Goal: Check status: Check status

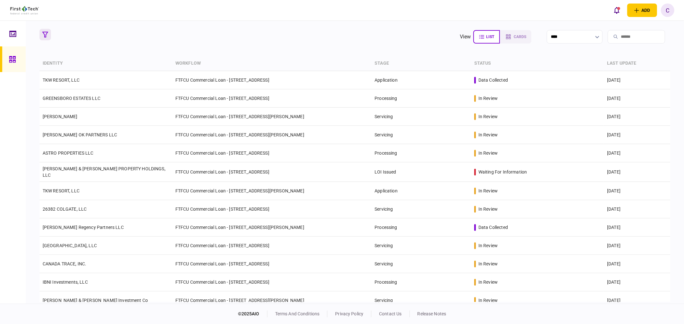
click at [46, 36] on icon "button" at bounding box center [45, 35] width 6 height 6
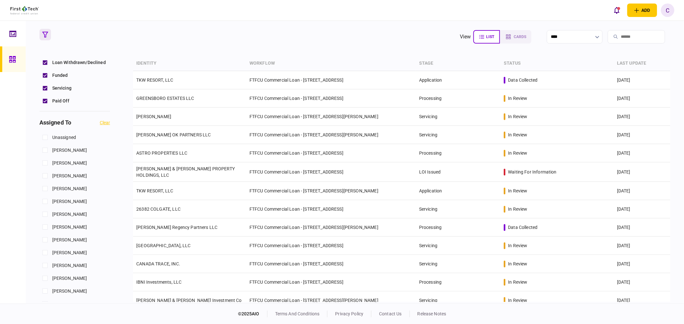
scroll to position [249, 0]
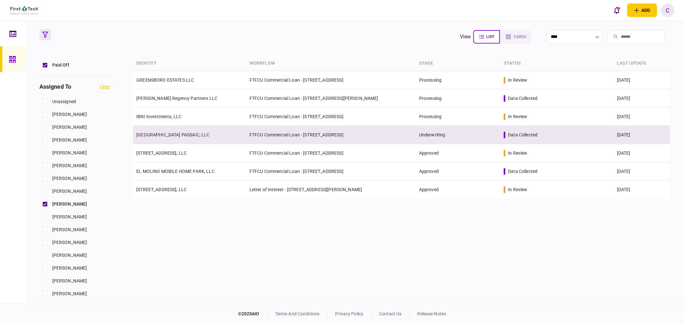
click at [161, 136] on link "[GEOGRAPHIC_DATA] PASSAIC, LLC" at bounding box center [172, 134] width 73 height 5
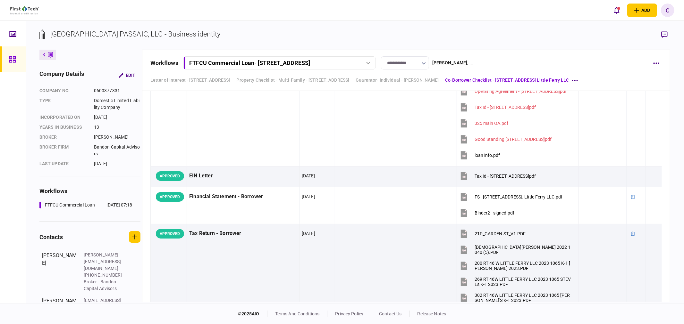
scroll to position [1692, 0]
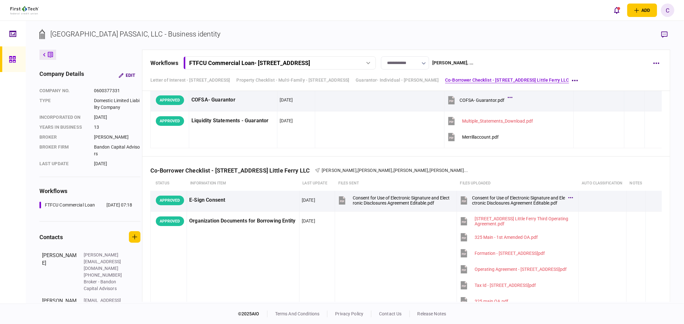
click at [425, 63] on icon "button" at bounding box center [424, 63] width 4 height 3
click at [392, 158] on button "Approved" at bounding box center [406, 158] width 35 height 6
type input "********"
click at [14, 60] on icon at bounding box center [12, 59] width 6 height 6
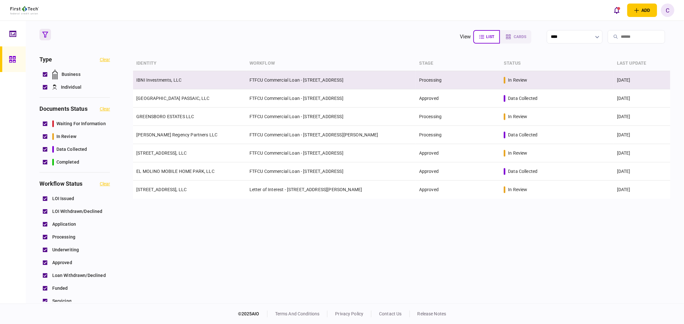
click at [159, 81] on link "IBNI Investments, LLC" at bounding box center [158, 80] width 45 height 5
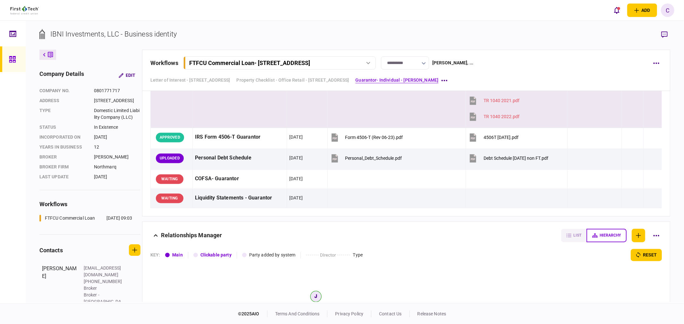
scroll to position [1089, 0]
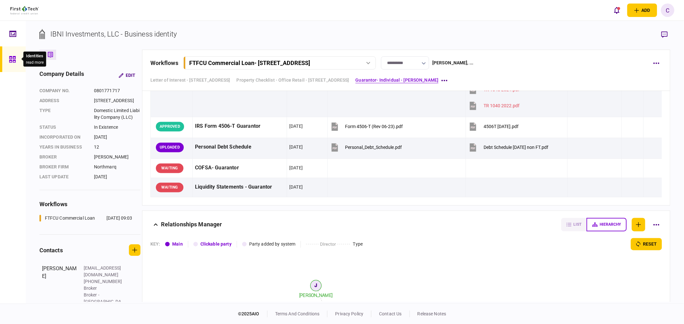
click at [12, 59] on icon at bounding box center [12, 59] width 7 height 7
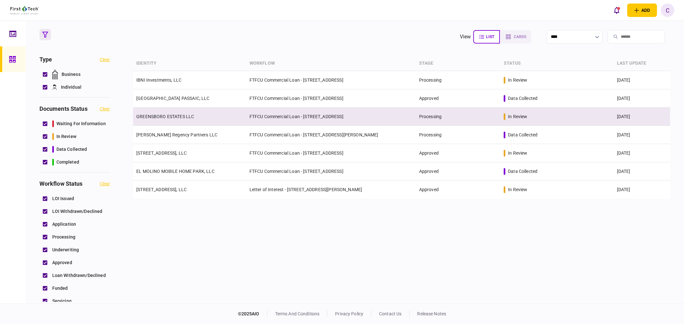
click at [169, 116] on link "GREENSBORO ESTATES LLC" at bounding box center [165, 116] width 58 height 5
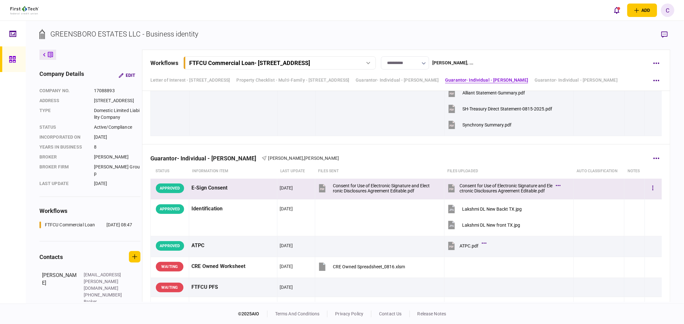
scroll to position [1389, 0]
